Goal: Information Seeking & Learning: Understand process/instructions

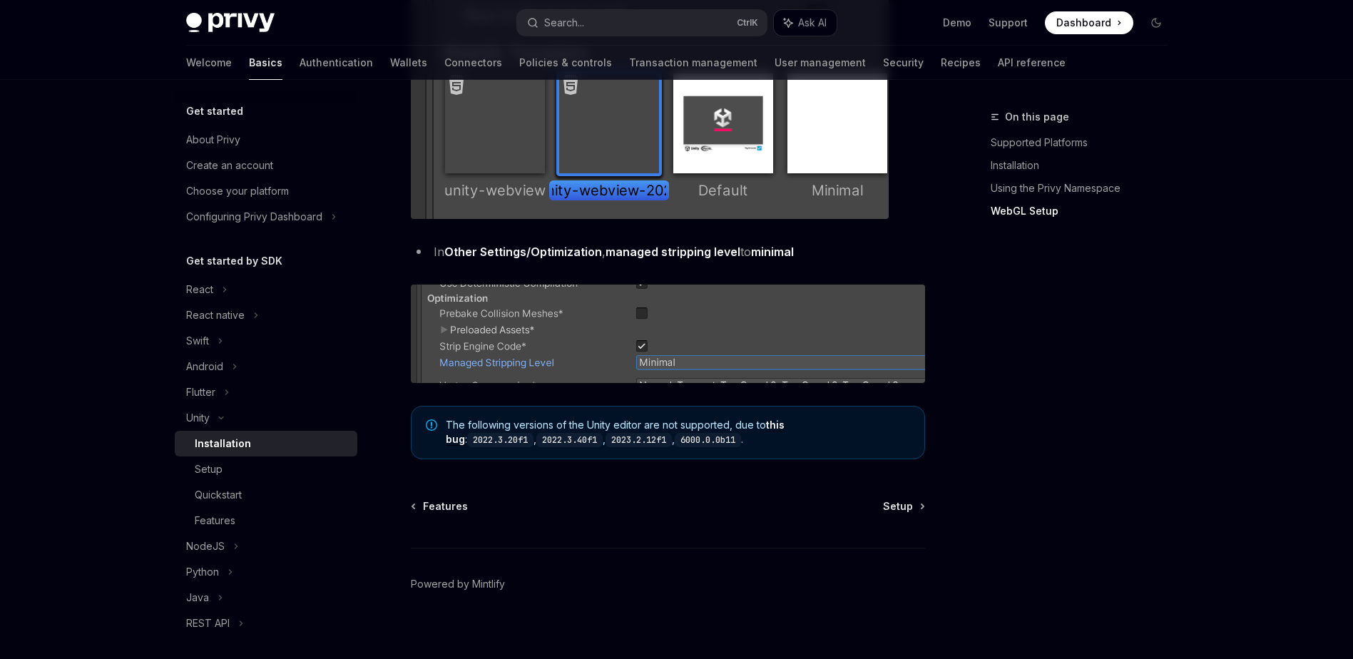
scroll to position [1750, 0]
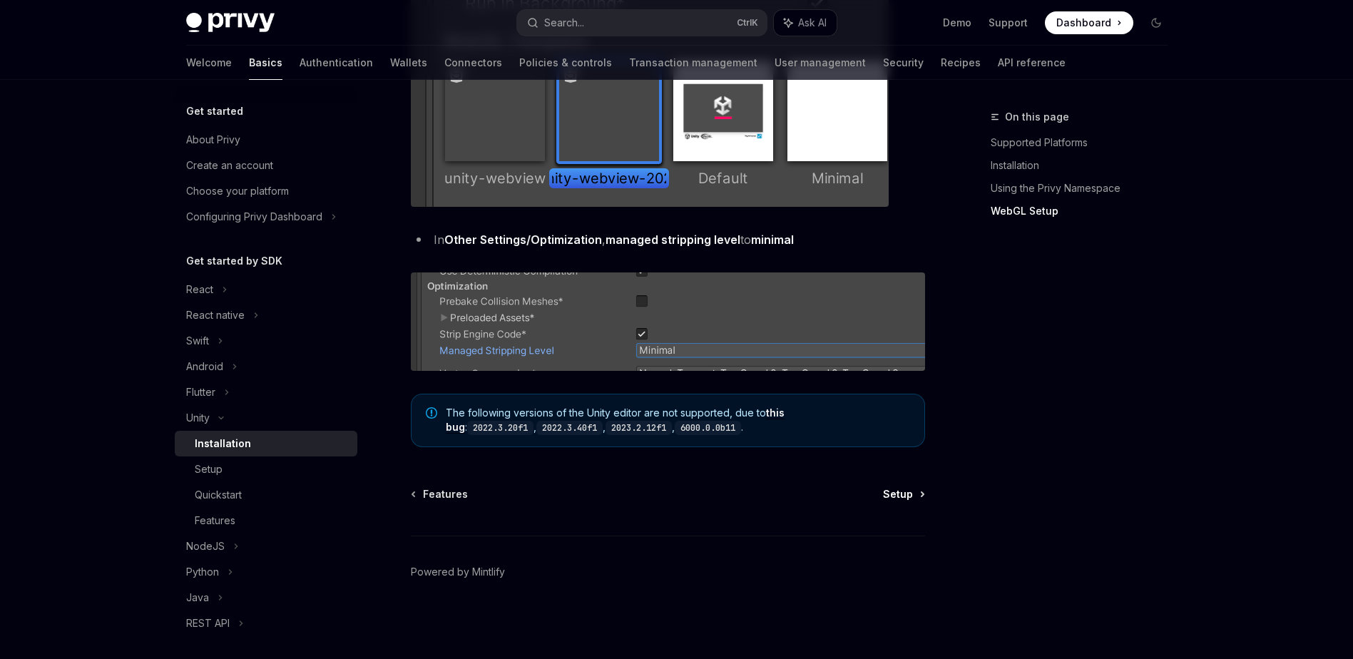
click at [894, 498] on span "Setup" at bounding box center [898, 494] width 30 height 14
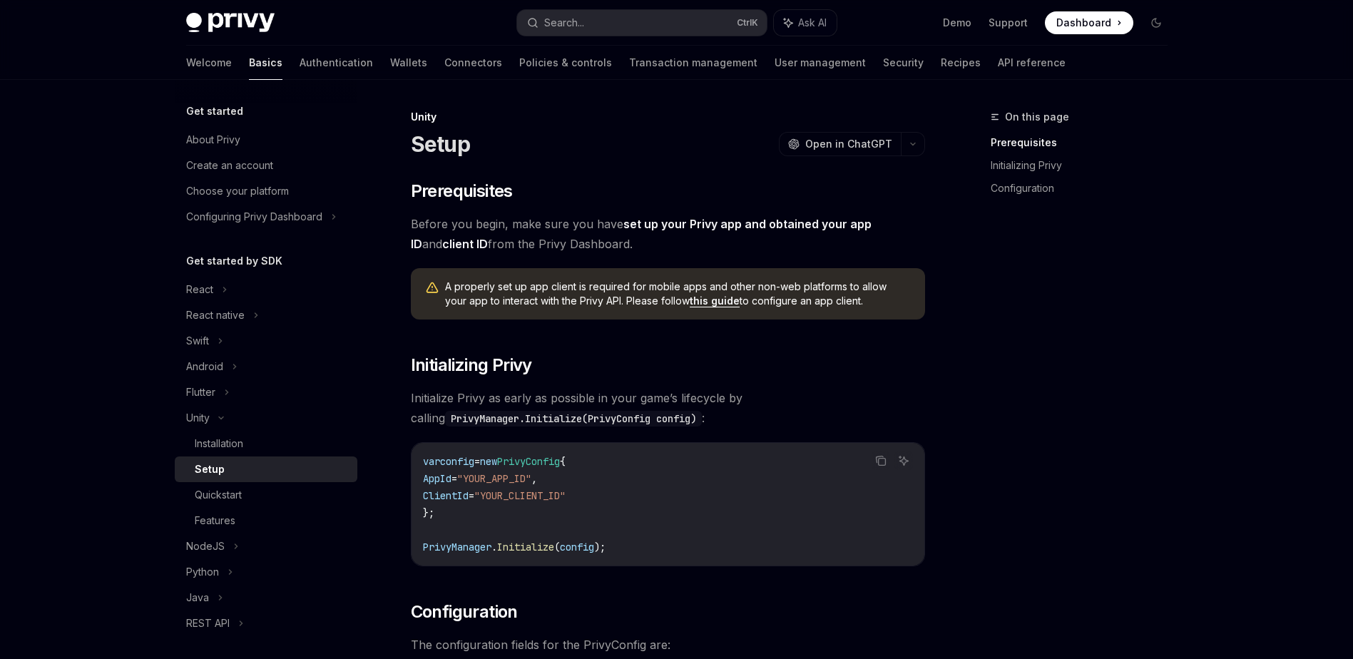
click at [690, 299] on link "this guide" at bounding box center [714, 300] width 50 height 13
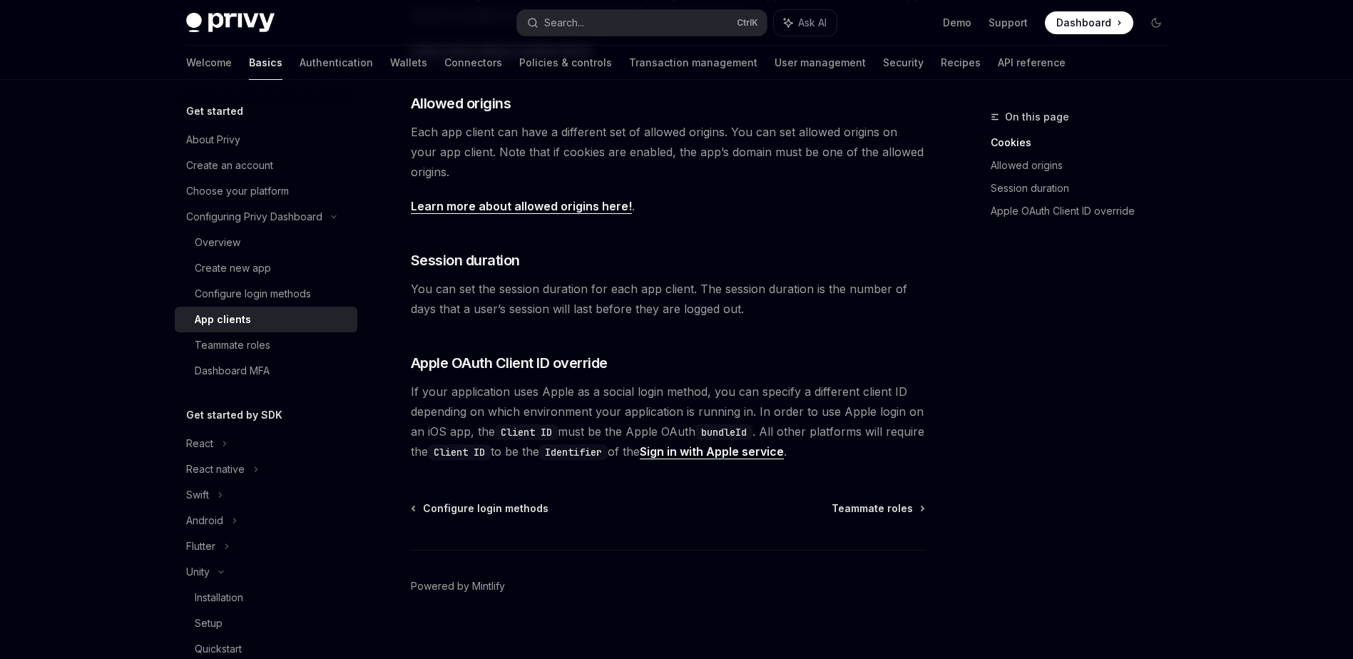
scroll to position [480, 0]
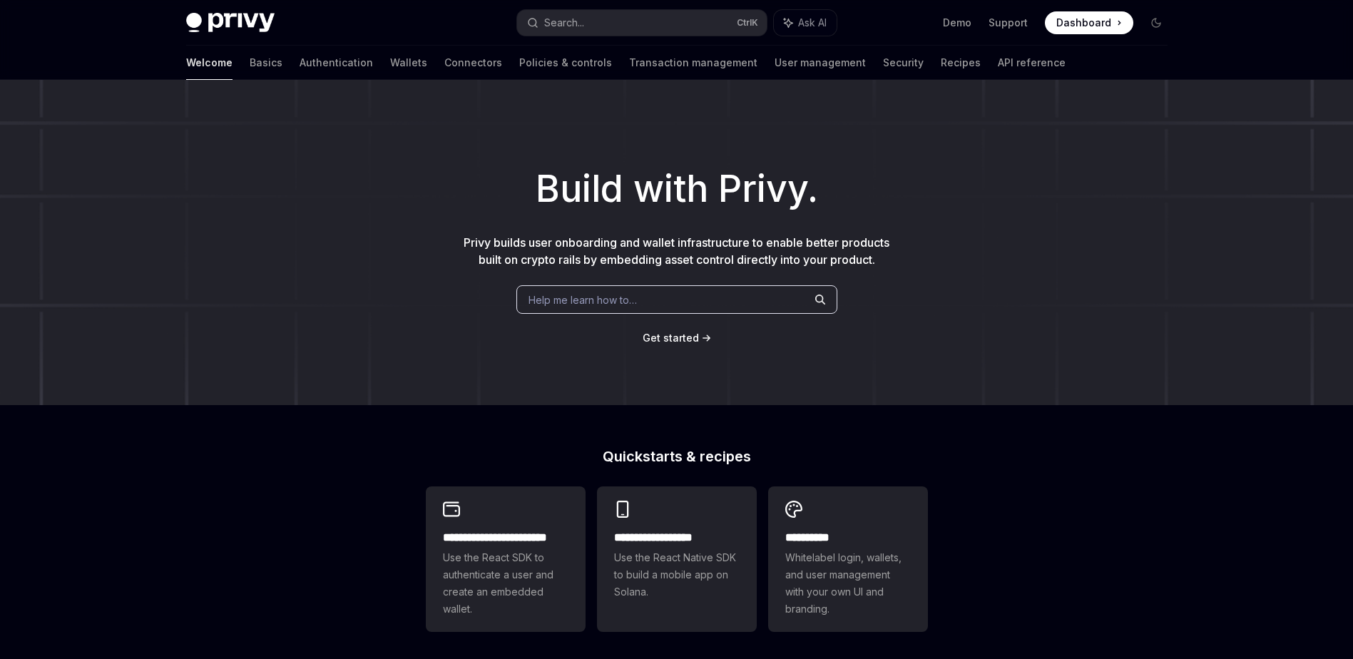
type textarea "*"
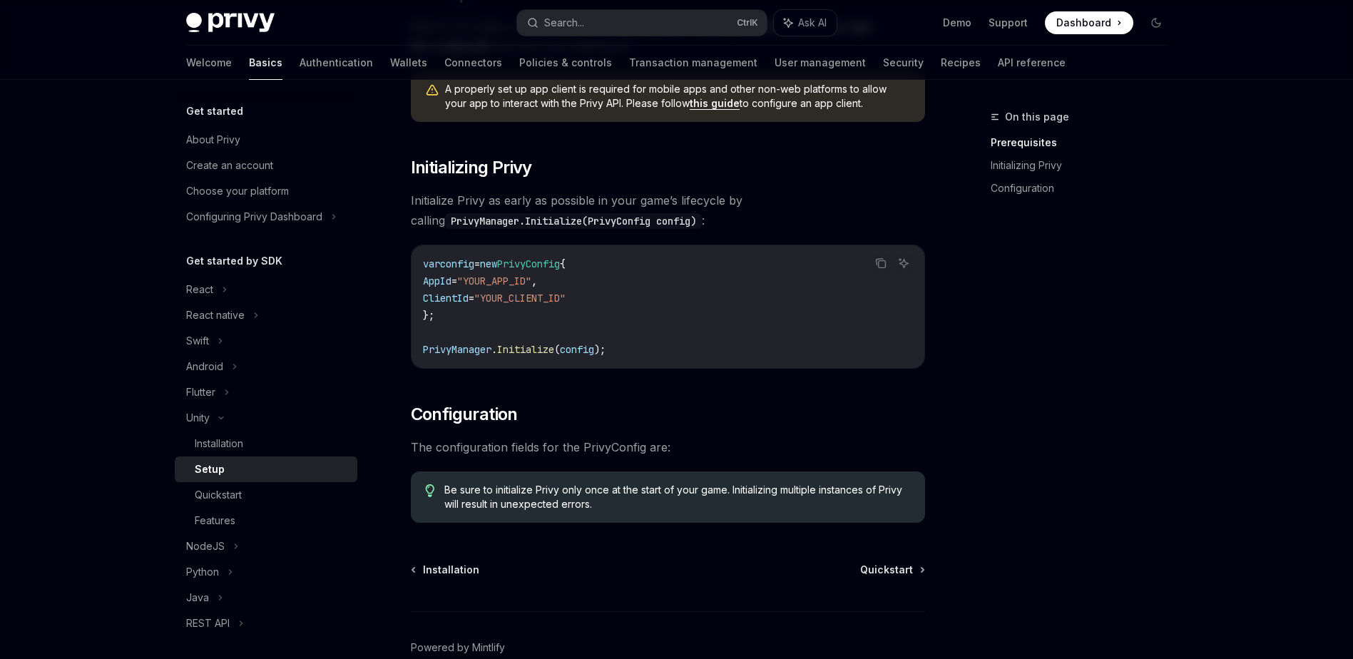
scroll to position [214, 0]
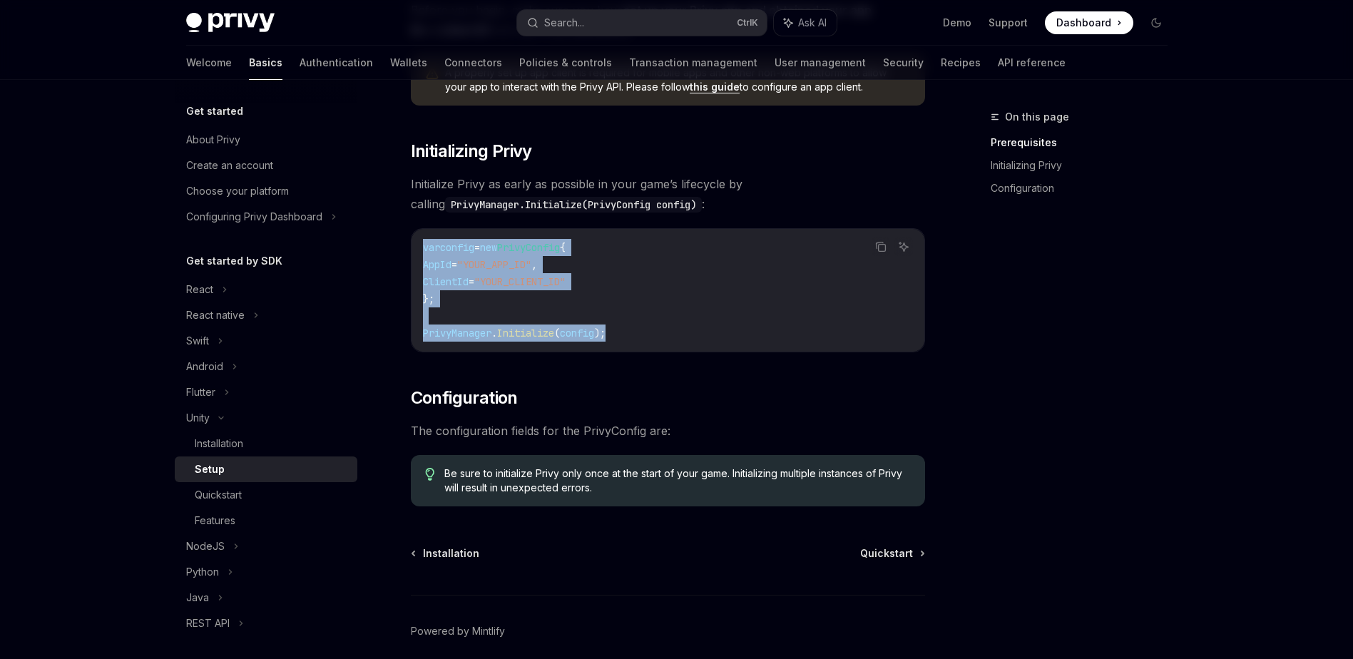
drag, startPoint x: 620, startPoint y: 334, endPoint x: 422, endPoint y: 251, distance: 215.1
click at [423, 251] on code "var config = new PrivyConfig { AppId = "YOUR_APP_ID" , ClientId = "YOUR_CLIENT_…" at bounding box center [668, 290] width 490 height 103
drag, startPoint x: 422, startPoint y: 251, endPoint x: 429, endPoint y: 255, distance: 8.0
copy code "var config = new PrivyConfig { AppId = "YOUR_APP_ID" , ClientId = "YOUR_CLIENT_…"
click at [570, 257] on code "var config = new PrivyConfig { AppId = "YOUR_APP_ID" , ClientId = "YOUR_CLIENT_…" at bounding box center [668, 290] width 490 height 103
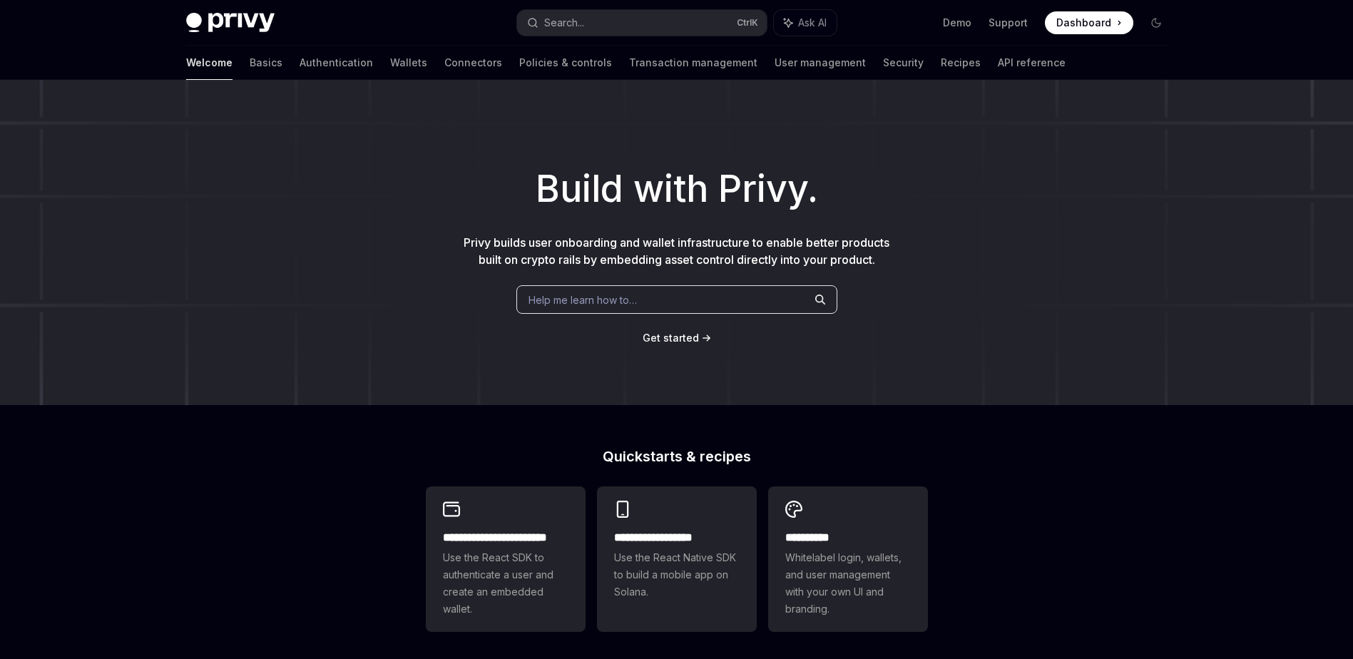
click at [1077, 23] on span "Dashboard" at bounding box center [1083, 23] width 55 height 14
click at [1067, 24] on span "Dashboard" at bounding box center [1083, 23] width 55 height 14
